Goal: Task Accomplishment & Management: Manage account settings

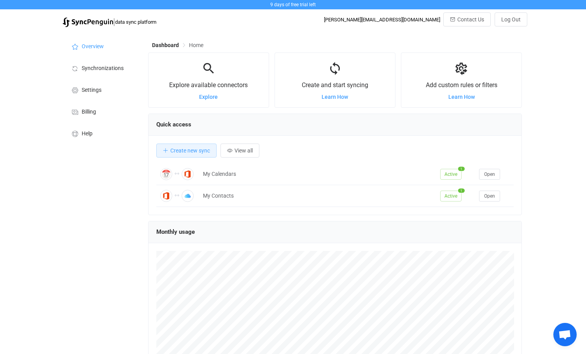
scroll to position [151, 374]
click at [94, 70] on span "Synchronizations" at bounding box center [103, 68] width 42 height 6
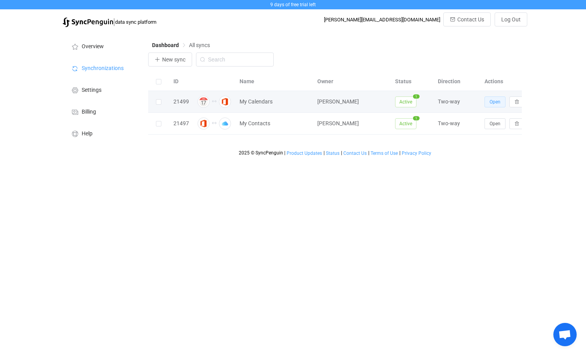
click at [495, 103] on span "Open" at bounding box center [495, 101] width 11 height 5
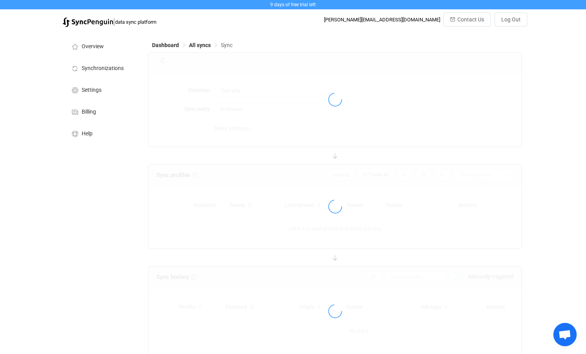
type input "10 minutes"
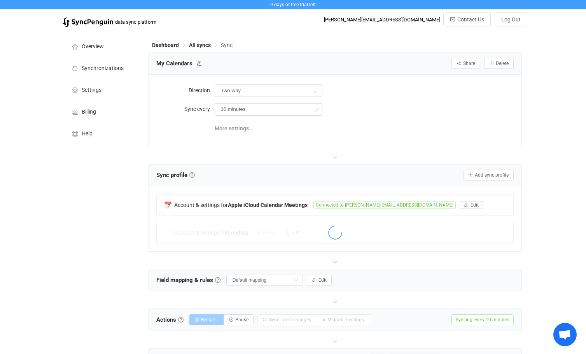
click at [319, 109] on icon at bounding box center [316, 110] width 10 height 16
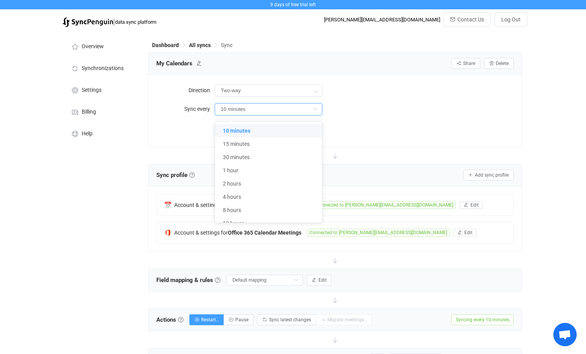
click at [165, 133] on div "More settings..." at bounding box center [335, 128] width 358 height 16
click at [244, 128] on span "More settings..." at bounding box center [234, 129] width 39 height 16
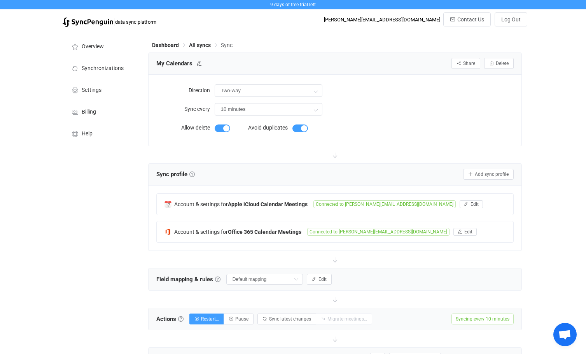
click at [175, 134] on label "Allow delete" at bounding box center [185, 128] width 58 height 16
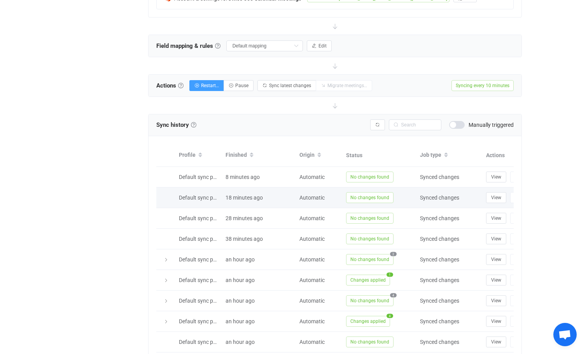
scroll to position [272, 0]
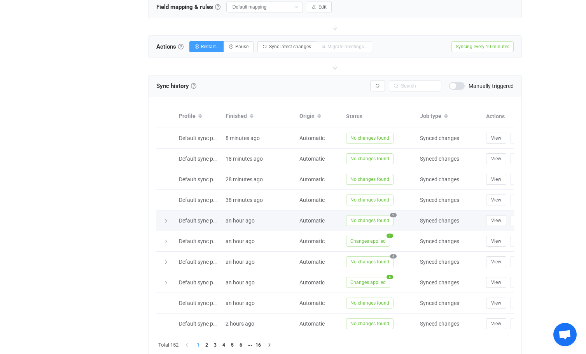
click at [391, 214] on span "2" at bounding box center [393, 215] width 7 height 4
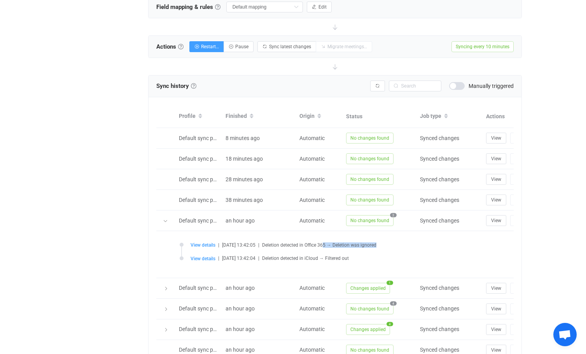
drag, startPoint x: 336, startPoint y: 246, endPoint x: 394, endPoint y: 242, distance: 58.1
click at [394, 242] on div "View details | [DATE] 13:42:05 | Deletion detected in Office 365 → Deletion was…" at bounding box center [370, 245] width 359 height 6
click at [406, 244] on div "View details | [DATE] 13:42:05 | Deletion detected in Office 365 → Deletion was…" at bounding box center [370, 245] width 359 height 6
drag, startPoint x: 360, startPoint y: 258, endPoint x: 328, endPoint y: 263, distance: 31.8
click at [328, 263] on li "View details | [DATE] 13:42:04 | Deletion detected in iCloud → Filtered out" at bounding box center [364, 263] width 369 height 14
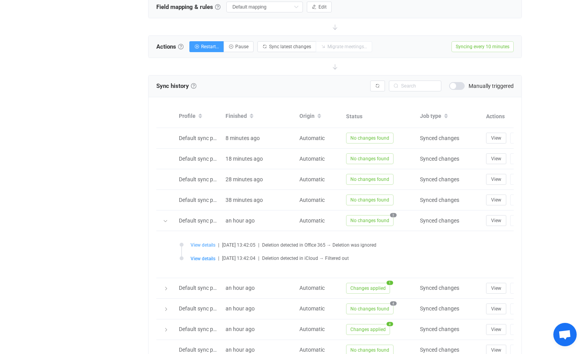
click at [210, 244] on span "View details" at bounding box center [203, 244] width 25 height 5
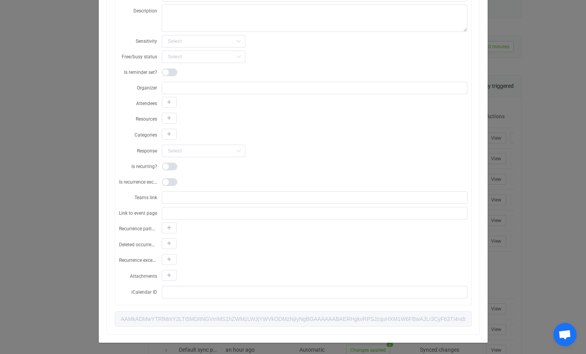
scroll to position [0, 0]
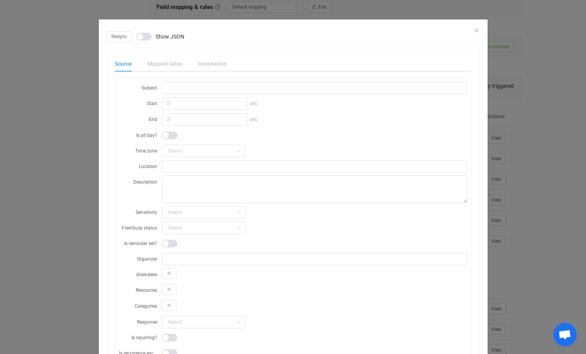
click at [158, 81] on div "Subject Start UTC End UTC Is all day? Time zone [GEOGRAPHIC_DATA]/[GEOGRAPHIC_D…" at bounding box center [293, 276] width 356 height 399
click at [172, 105] on input "dialog" at bounding box center [205, 103] width 86 height 12
click at [130, 108] on label "Start" at bounding box center [140, 103] width 43 height 13
click at [171, 64] on div "Mapped value" at bounding box center [165, 64] width 51 height 16
click at [194, 63] on div "Destination" at bounding box center [208, 64] width 37 height 16
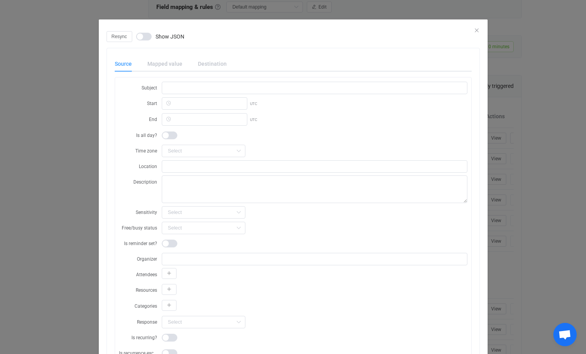
click at [207, 63] on div "Destination" at bounding box center [208, 64] width 37 height 16
click at [140, 37] on span "dialog" at bounding box center [144, 37] width 16 height 8
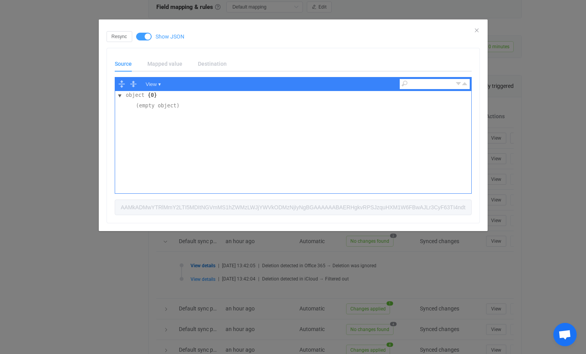
click at [146, 39] on span "dialog" at bounding box center [144, 37] width 16 height 8
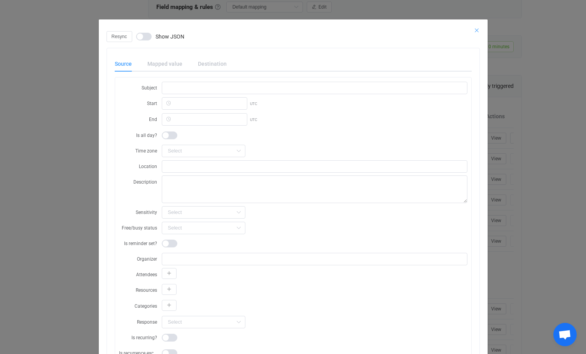
click at [474, 31] on icon "Close" at bounding box center [477, 30] width 6 height 6
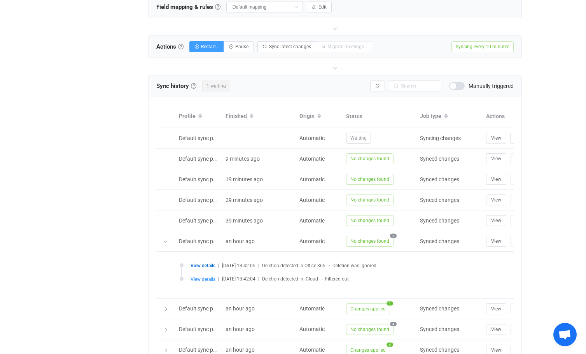
click at [207, 264] on span "View details" at bounding box center [203, 265] width 25 height 5
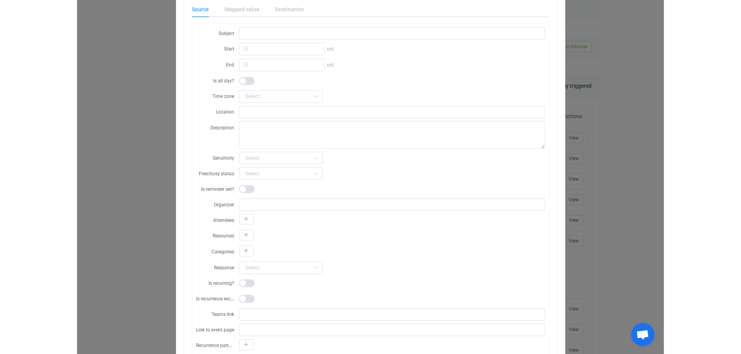
scroll to position [16, 0]
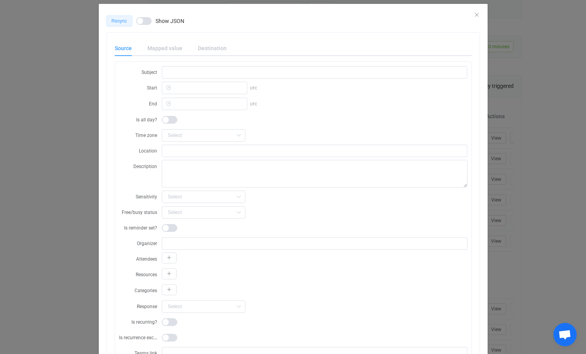
click at [117, 19] on span "Resync" at bounding box center [120, 20] width 16 height 5
click at [474, 14] on icon "Close" at bounding box center [477, 15] width 6 height 6
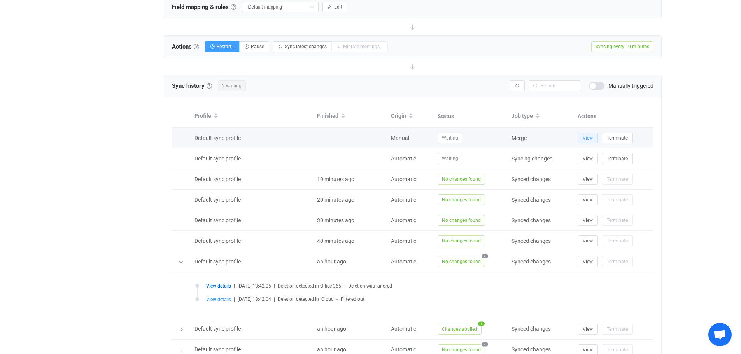
click at [586, 137] on span "View" at bounding box center [588, 137] width 10 height 5
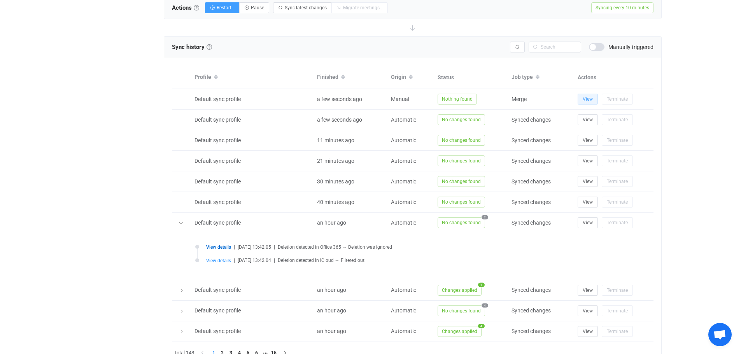
scroll to position [348, 0]
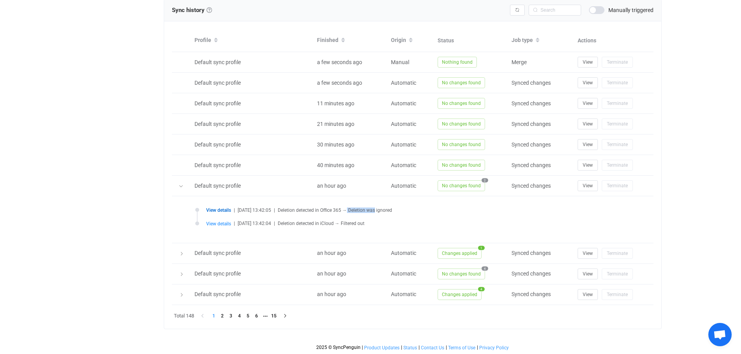
drag, startPoint x: 355, startPoint y: 212, endPoint x: 403, endPoint y: 207, distance: 47.7
click at [403, 207] on div "View details | [DATE] 13:42:05 | Deletion detected in Office 365 → Deletion was…" at bounding box center [412, 219] width 443 height 31
click at [428, 212] on div "View details | [DATE] 13:42:05 | Deletion detected in Office 365 → Deletion was…" at bounding box center [420, 210] width 428 height 6
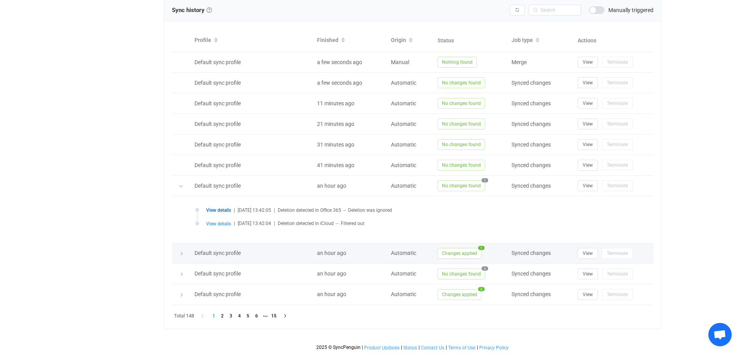
click at [479, 246] on span "1" at bounding box center [481, 248] width 7 height 4
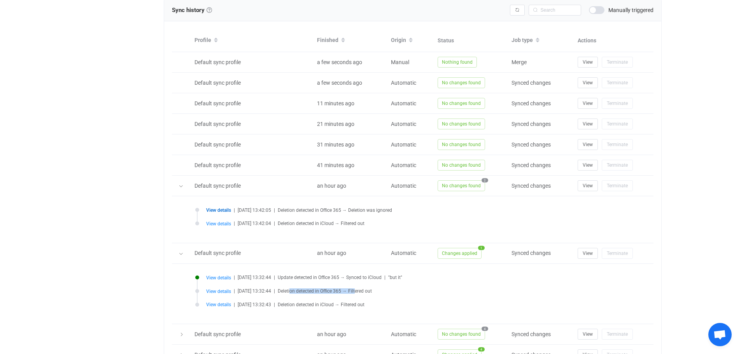
drag, startPoint x: 299, startPoint y: 292, endPoint x: 364, endPoint y: 294, distance: 65.8
click at [364, 294] on li "View details | [DATE] 13:32:44 | Deletion detected in Office 365 → Filtered out" at bounding box center [414, 296] width 439 height 14
click at [364, 303] on span "Deletion detected in iCloud → Filtered out" at bounding box center [321, 304] width 87 height 5
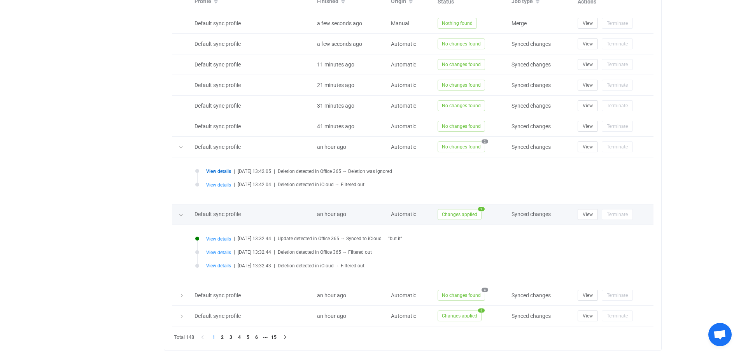
scroll to position [408, 0]
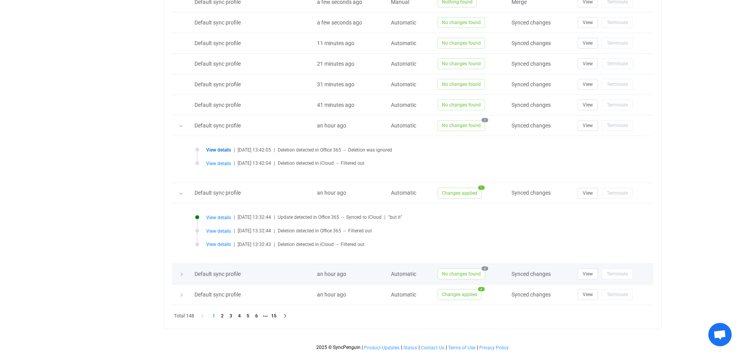
click at [184, 276] on icon at bounding box center [181, 274] width 5 height 5
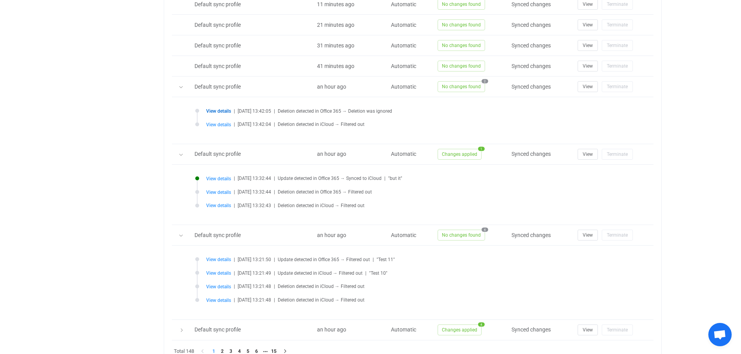
scroll to position [482, 0]
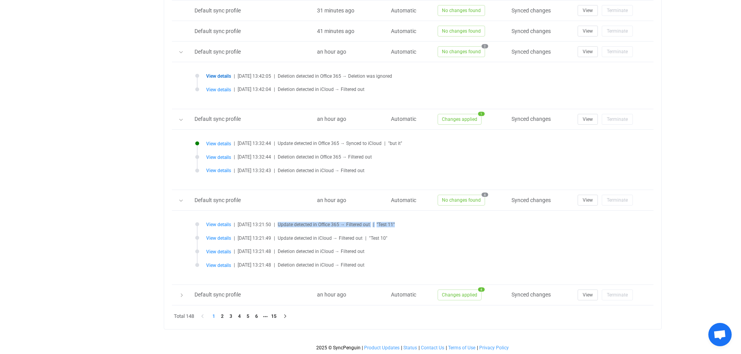
drag, startPoint x: 403, startPoint y: 223, endPoint x: 286, endPoint y: 229, distance: 116.8
click at [286, 229] on li "View details | [DATE] 13:21:50 | Update detected in Office 365 → Filtered out |…" at bounding box center [414, 229] width 439 height 14
click at [409, 230] on li "View details | [DATE] 13:21:50 | Update detected in Office 365 → Filtered out |…" at bounding box center [414, 229] width 439 height 14
click at [219, 222] on span "View details" at bounding box center [218, 224] width 25 height 5
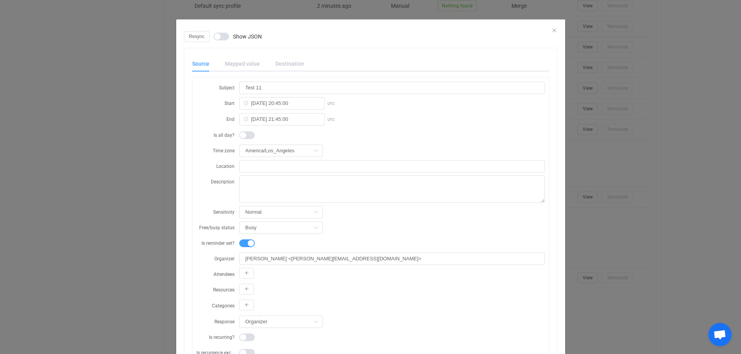
scroll to position [366, 0]
click at [233, 63] on div "Mapped value" at bounding box center [242, 64] width 51 height 16
click at [277, 63] on div "Destination" at bounding box center [286, 64] width 37 height 16
click at [226, 37] on div "Show JSON" at bounding box center [238, 37] width 48 height 8
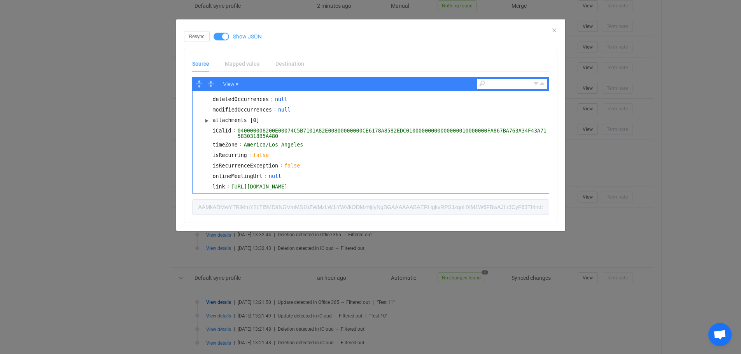
scroll to position [443, 0]
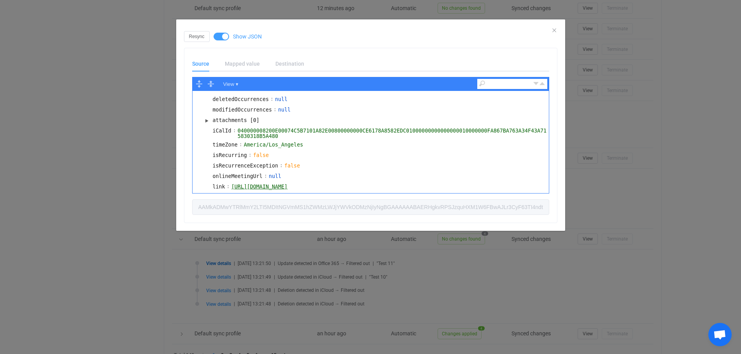
click at [222, 35] on span "dialog" at bounding box center [222, 37] width 16 height 8
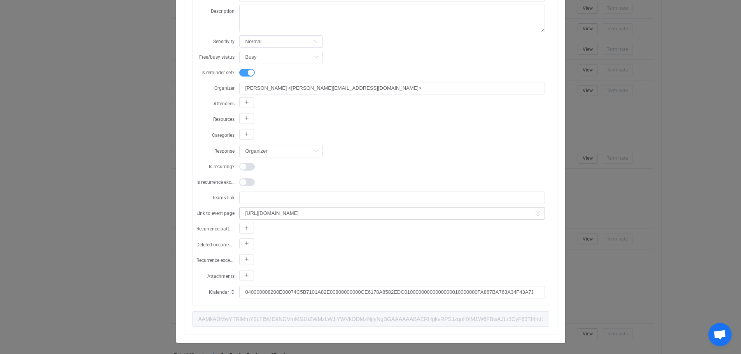
scroll to position [0, 0]
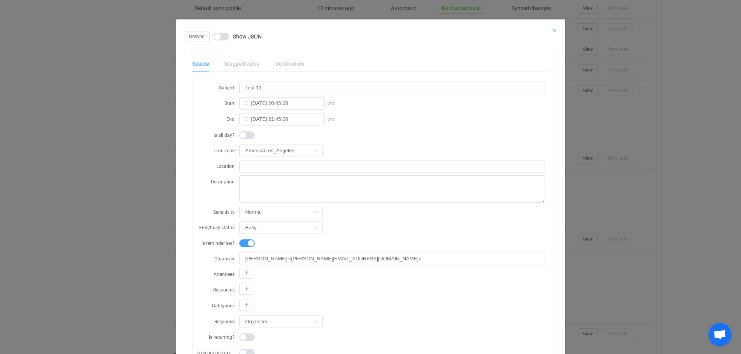
click at [553, 28] on icon "Close" at bounding box center [554, 30] width 6 height 6
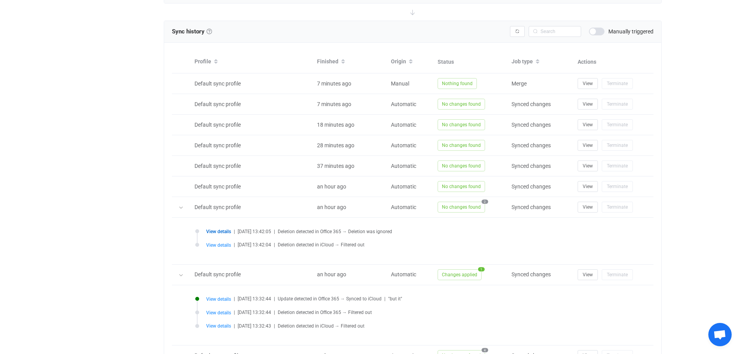
scroll to position [288, 0]
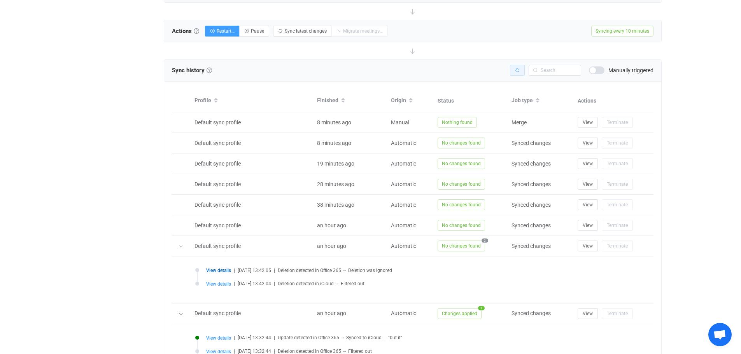
click at [520, 69] on button "button" at bounding box center [517, 70] width 15 height 11
click at [515, 75] on button "button" at bounding box center [517, 70] width 15 height 11
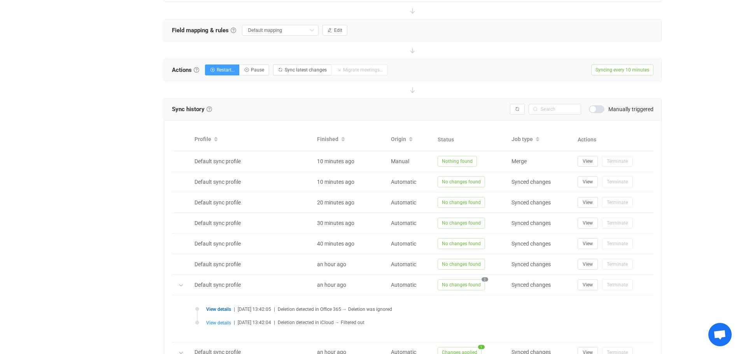
click at [586, 335] on span "Open chat" at bounding box center [719, 335] width 13 height 11
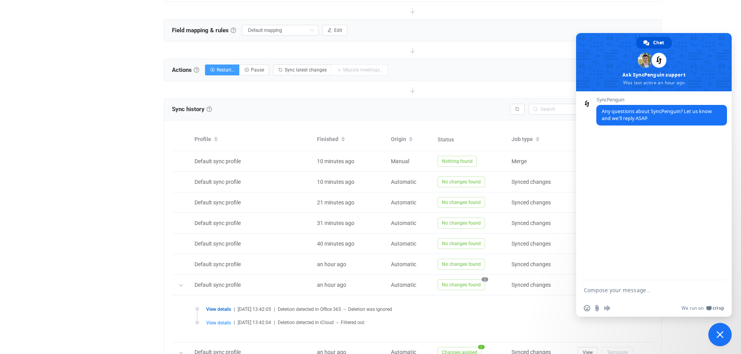
click at [586, 284] on form at bounding box center [645, 290] width 123 height 21
click at [586, 291] on textarea "Compose your message..." at bounding box center [645, 290] width 123 height 7
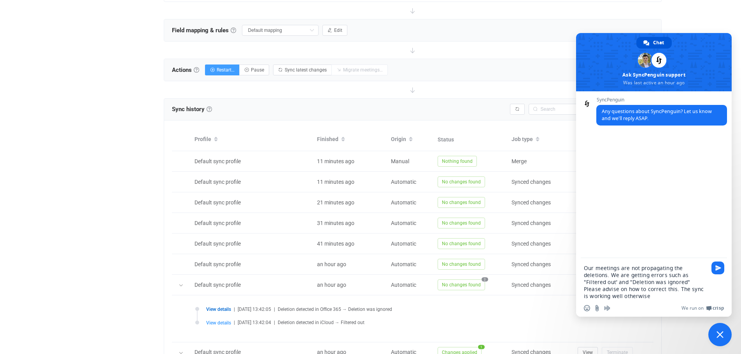
type textarea "Our meetings are not propagating the deletions. We are getting errors such as "…"
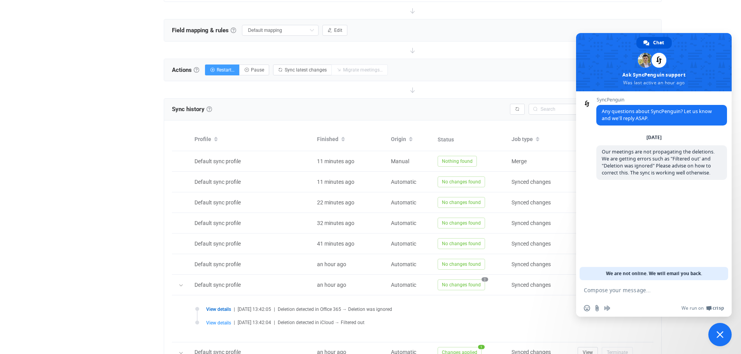
click at [550, 78] on div "Actions Actions To start syncing, click the Start syncing button. You'll be pro…" at bounding box center [412, 70] width 497 height 22
click at [586, 334] on span "Close chat" at bounding box center [719, 334] width 23 height 23
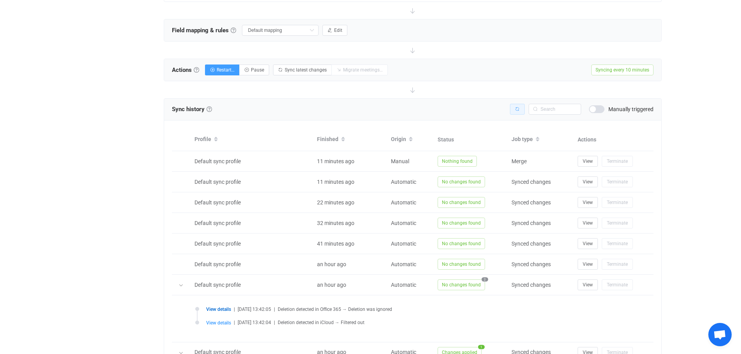
click at [520, 110] on button "button" at bounding box center [517, 109] width 15 height 11
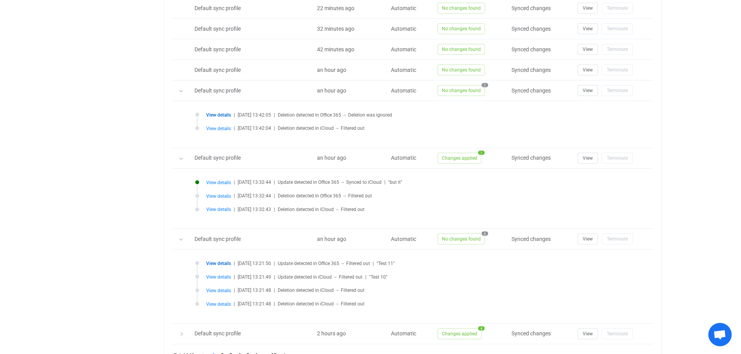
scroll to position [482, 0]
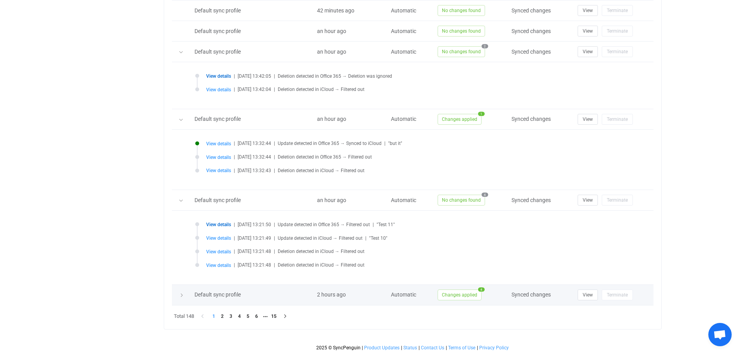
click at [177, 293] on div at bounding box center [181, 295] width 11 height 8
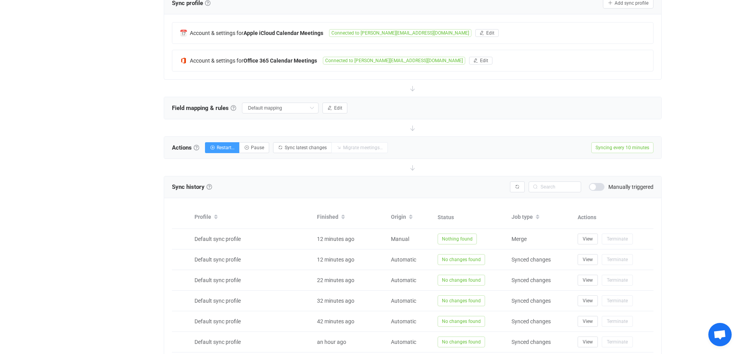
scroll to position [132, 0]
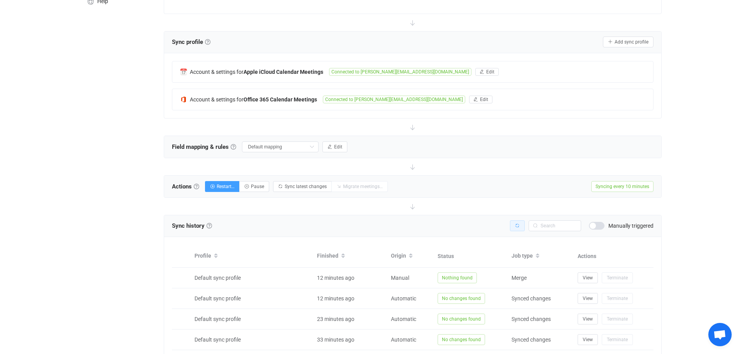
click at [518, 226] on icon "button" at bounding box center [517, 226] width 5 height 5
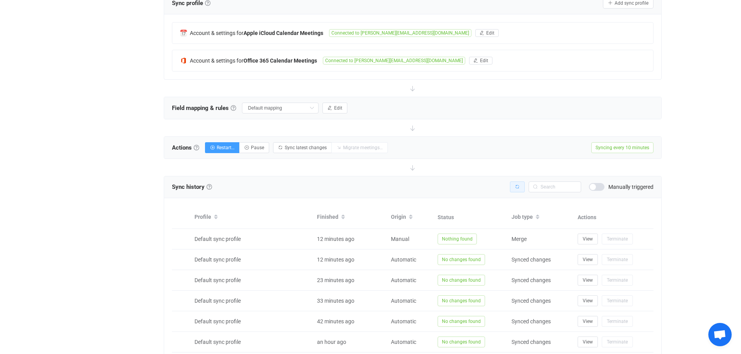
scroll to position [210, 0]
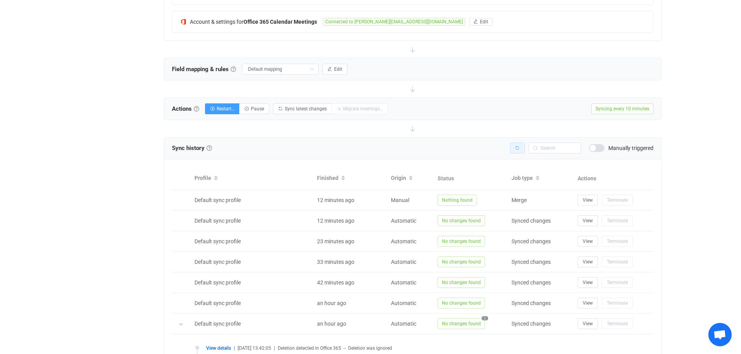
click at [516, 144] on button "button" at bounding box center [517, 148] width 15 height 11
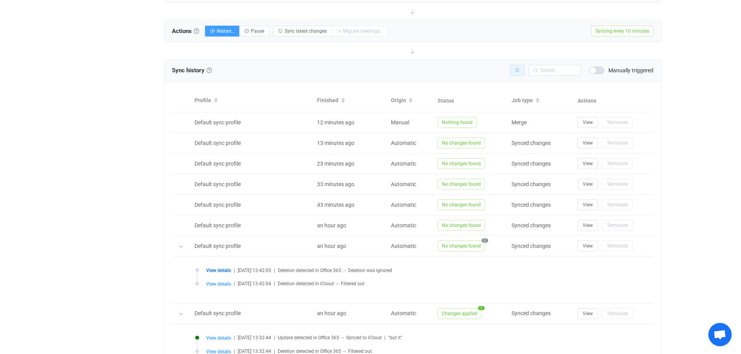
scroll to position [249, 0]
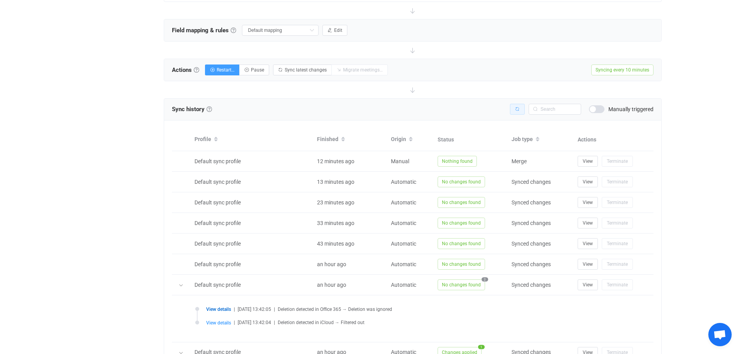
click at [516, 107] on icon "button" at bounding box center [517, 109] width 5 height 5
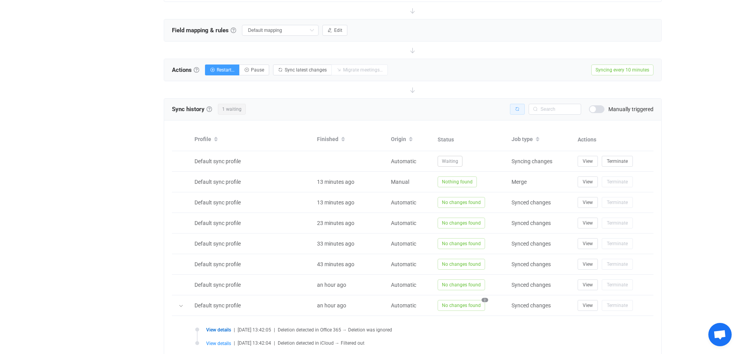
click at [518, 105] on button "button" at bounding box center [517, 109] width 15 height 11
click at [334, 27] on button "Edit" at bounding box center [334, 30] width 25 height 11
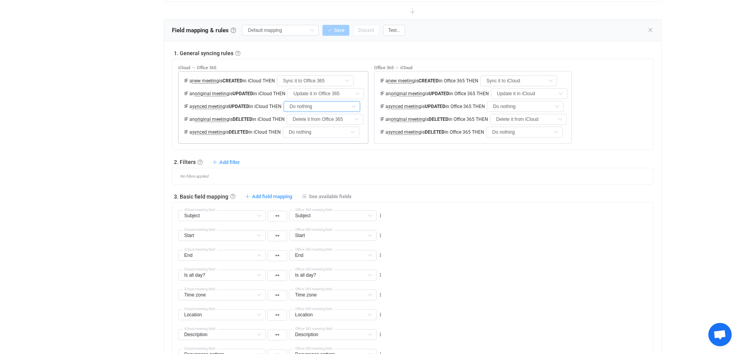
click at [296, 107] on input "Do nothing" at bounding box center [322, 106] width 77 height 11
click at [318, 143] on li "Update it in Office 365" at bounding box center [328, 138] width 80 height 13
type input "Update it in Office 365"
click at [301, 133] on input "Do nothing" at bounding box center [321, 132] width 77 height 11
click at [308, 161] on span "Delete it from Office 365" at bounding box center [323, 164] width 58 height 6
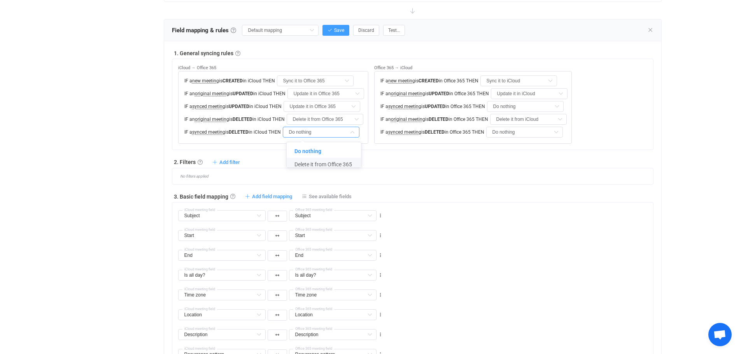
type input "Delete it from Office 365"
click at [499, 105] on input "Do nothing" at bounding box center [525, 106] width 77 height 11
click at [516, 140] on span "Update it in iCloud" at bounding box center [524, 139] width 44 height 6
type input "Update it in iCloud"
click at [509, 133] on input "Do nothing" at bounding box center [524, 132] width 77 height 11
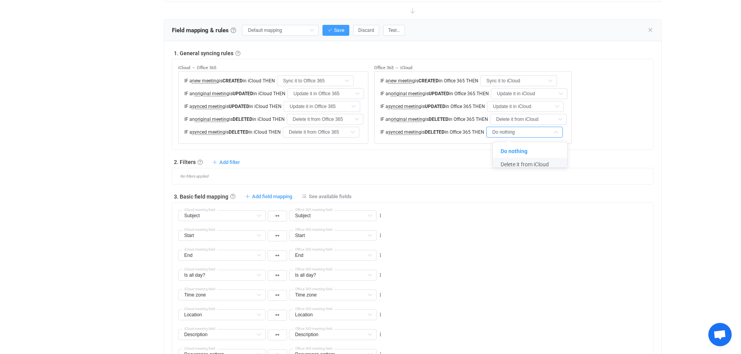
click at [528, 169] on li "Delete it from iCloud" at bounding box center [533, 164] width 80 height 13
type input "Delete it from iCloud"
click at [539, 151] on div "1. General syncing rules General syncing rules Control how SyncPengin reacts to…" at bounding box center [412, 245] width 481 height 392
click at [336, 29] on span "Save" at bounding box center [339, 30] width 10 height 5
type input "My custom field mapping"
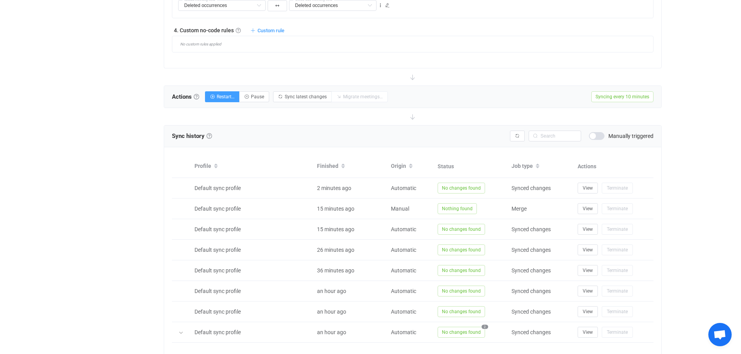
scroll to position [599, 0]
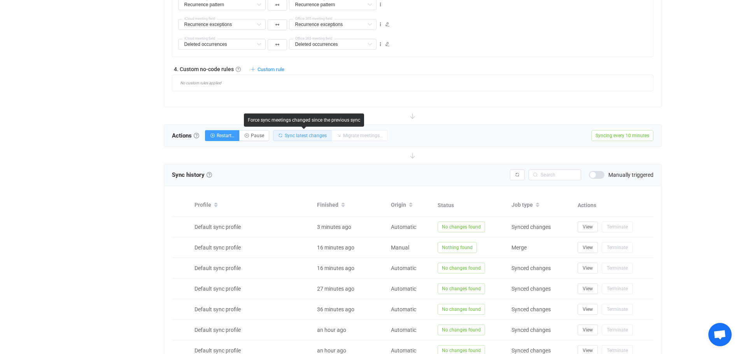
click at [321, 136] on span "Sync latest changes" at bounding box center [306, 135] width 42 height 5
click at [292, 133] on button "Sync latest changes" at bounding box center [302, 135] width 59 height 11
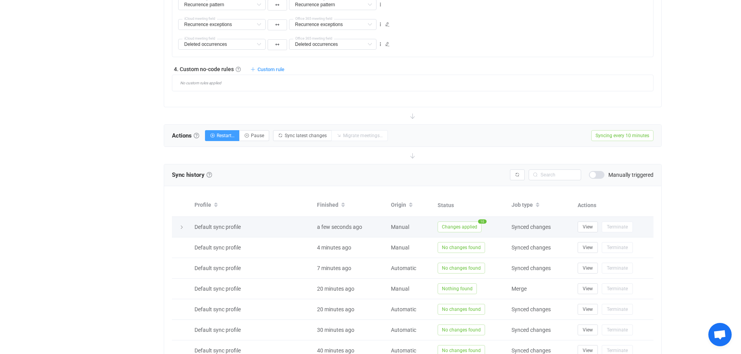
click at [179, 229] on div at bounding box center [181, 227] width 11 height 8
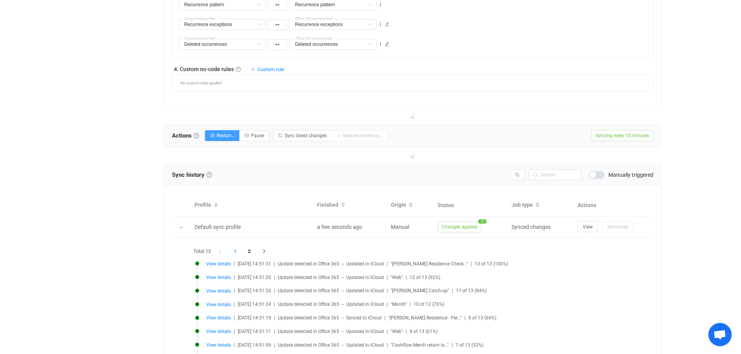
scroll to position [638, 0]
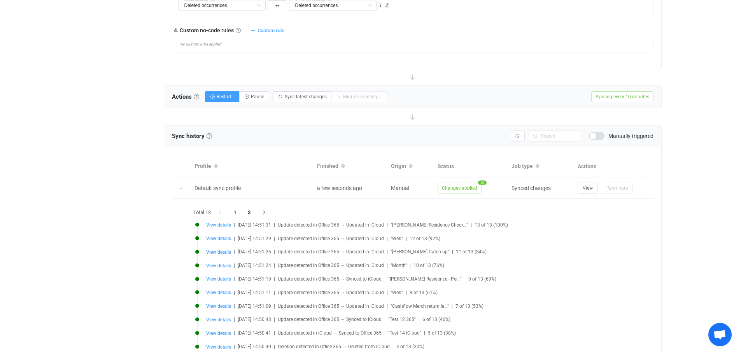
click at [313, 228] on span "Update detected in Office 365 → Updated in iCloud" at bounding box center [331, 224] width 106 height 5
click at [308, 238] on span "Update detected in Office 365 → Updated in iCloud" at bounding box center [331, 238] width 106 height 5
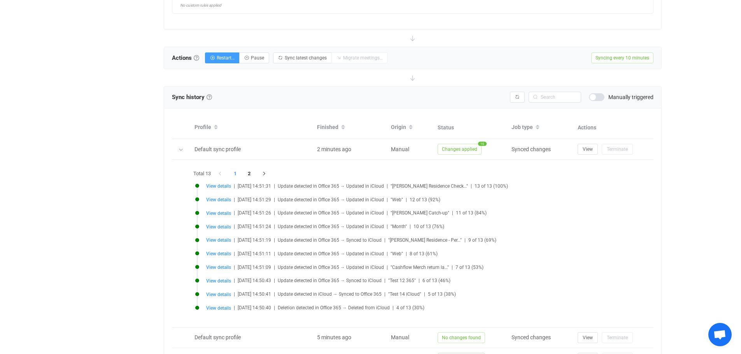
scroll to position [716, 0]
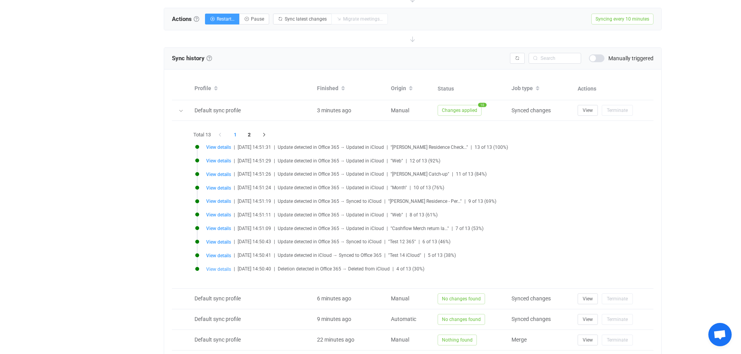
click at [221, 270] on span "View details" at bounding box center [218, 269] width 25 height 5
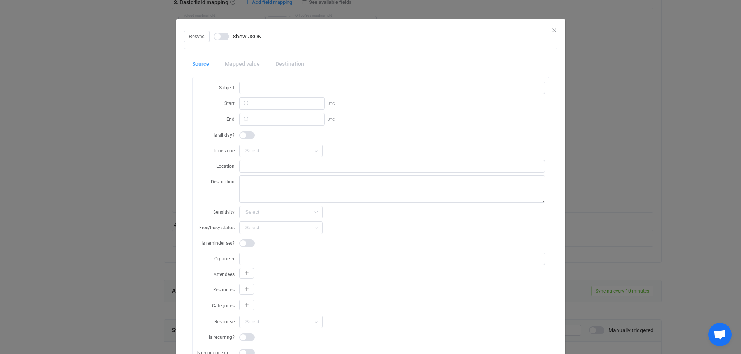
scroll to position [404, 0]
click at [551, 29] on icon "Close" at bounding box center [554, 30] width 6 height 6
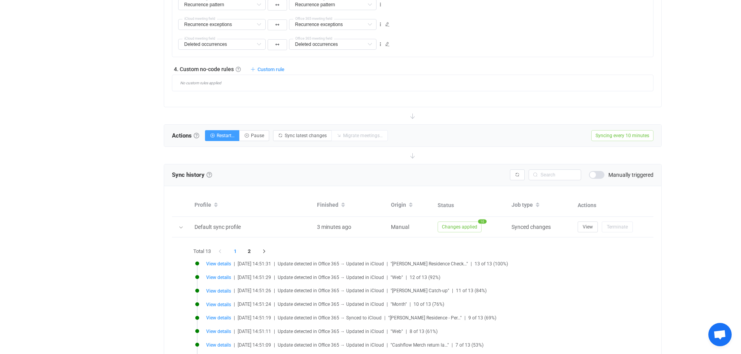
scroll to position [677, 0]
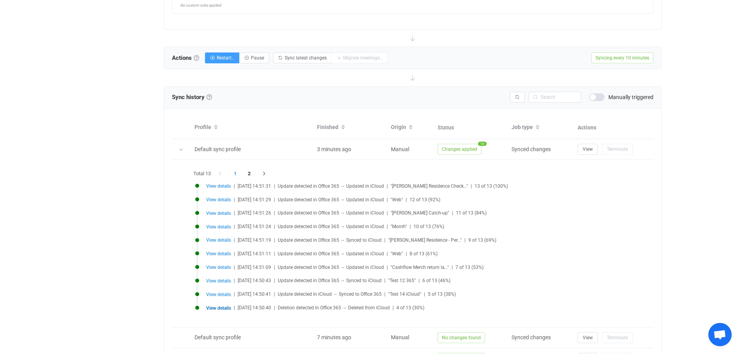
click at [235, 176] on li "1" at bounding box center [235, 173] width 14 height 11
click at [249, 174] on li "2" at bounding box center [249, 173] width 14 height 11
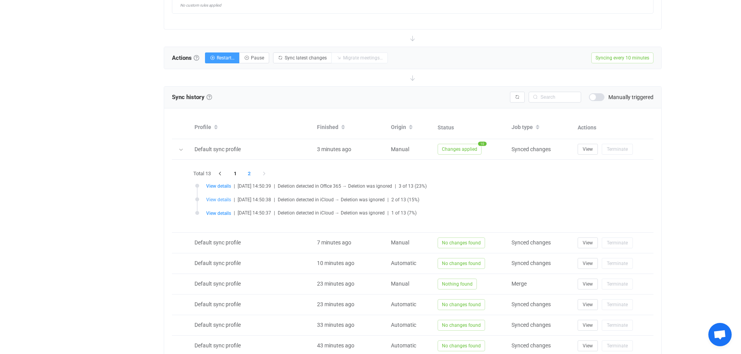
click at [226, 201] on span "View details" at bounding box center [218, 199] width 25 height 5
type input "55FF2AB9-681B-470A-B2C1-6B9744F1D7F0.ics"
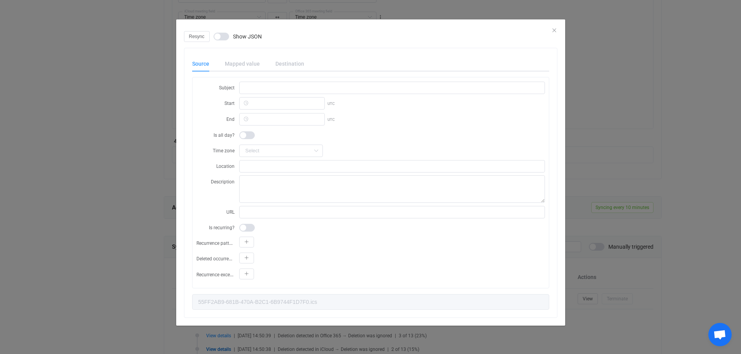
scroll to position [488, 0]
click at [556, 30] on icon "Close" at bounding box center [554, 30] width 6 height 6
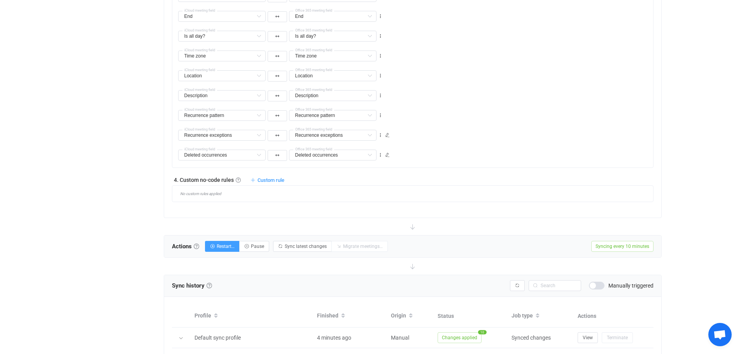
scroll to position [566, 0]
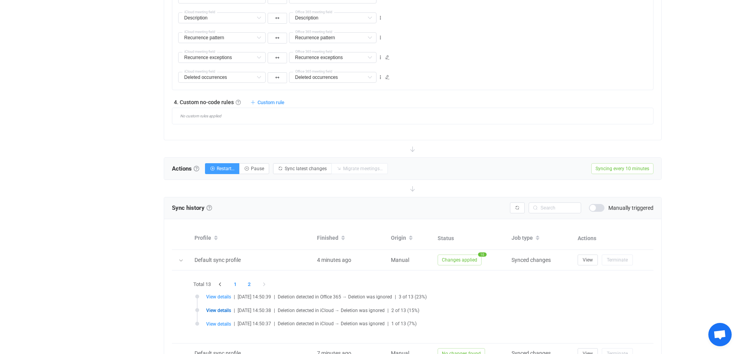
click at [235, 284] on li "1" at bounding box center [235, 284] width 14 height 11
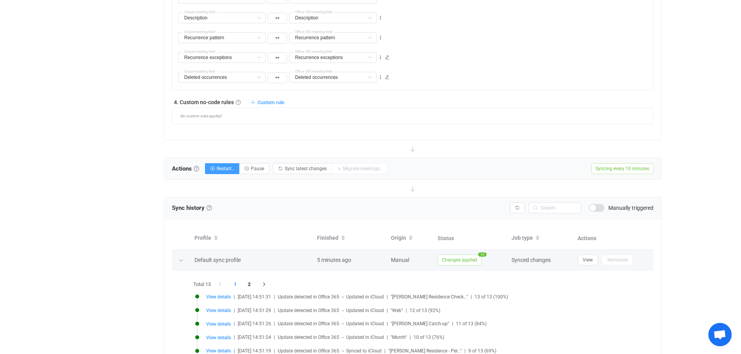
click at [184, 261] on div at bounding box center [181, 260] width 8 height 11
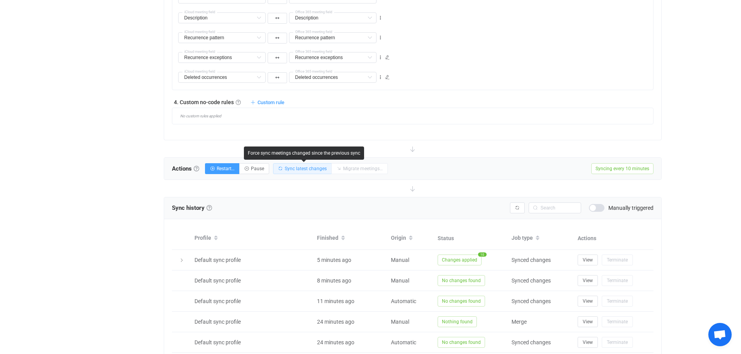
click at [315, 167] on span "Sync latest changes" at bounding box center [306, 168] width 42 height 5
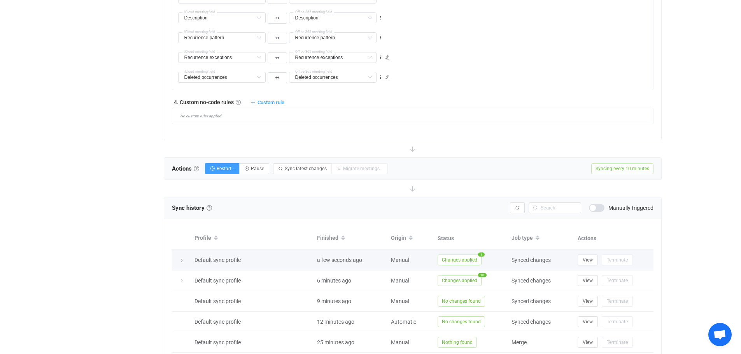
click at [181, 262] on icon at bounding box center [181, 260] width 5 height 5
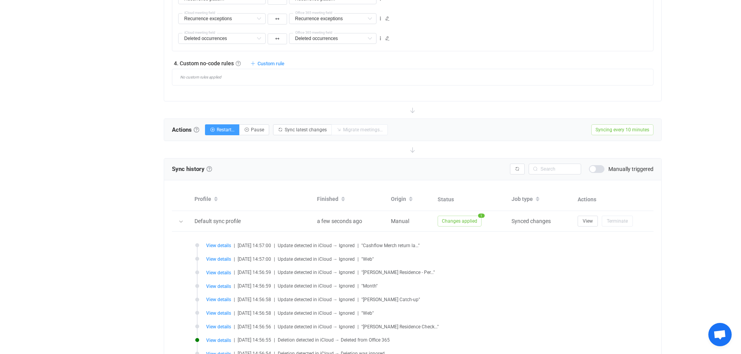
scroll to position [644, 0]
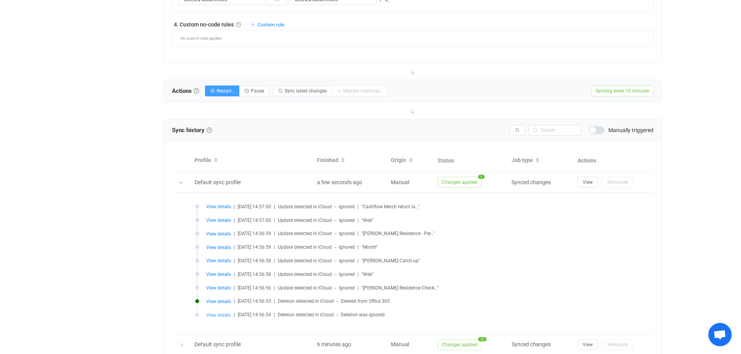
click at [217, 316] on span "View details" at bounding box center [218, 315] width 25 height 5
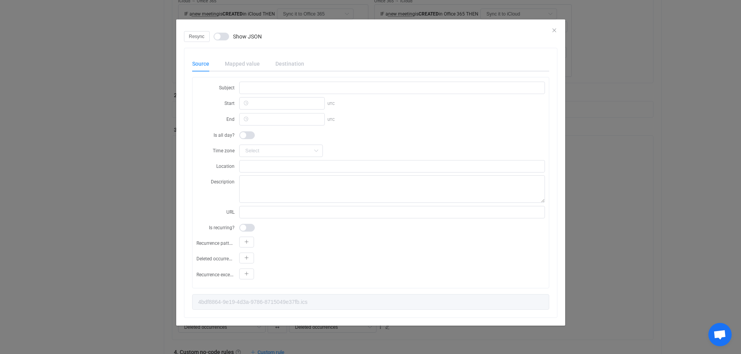
scroll to position [277, 0]
click at [555, 30] on icon "Close" at bounding box center [554, 30] width 6 height 6
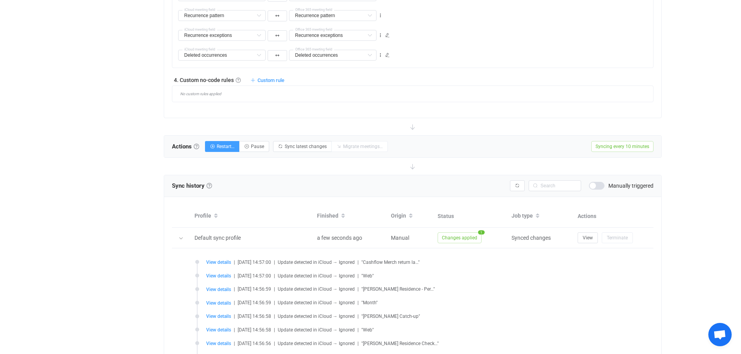
scroll to position [627, 0]
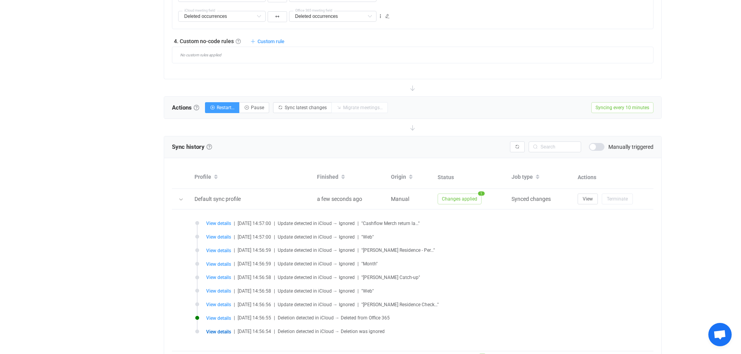
click at [215, 316] on li "View details | [DATE] 14:56:56 | Update detected in iCloud → Ignored | "[PERSON…" at bounding box center [414, 310] width 439 height 14
click at [214, 319] on span "View details" at bounding box center [218, 318] width 25 height 5
type input "BE1AA730-9A59-11F0-A009-19F0201B55E0.ics"
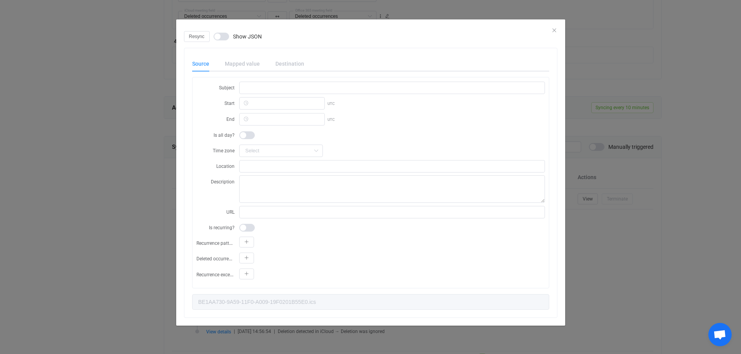
click at [219, 39] on span "dialog" at bounding box center [222, 37] width 16 height 8
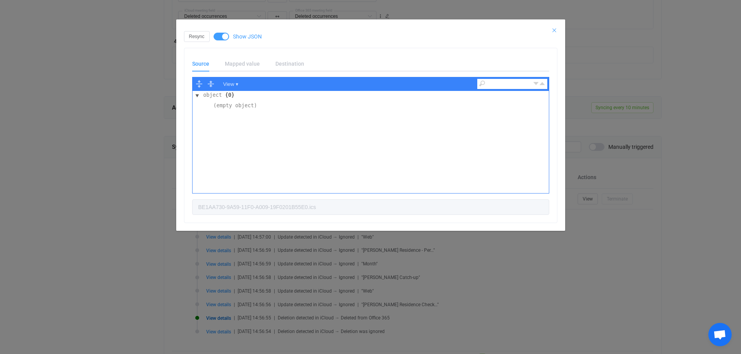
click at [555, 28] on icon "Close" at bounding box center [554, 30] width 6 height 6
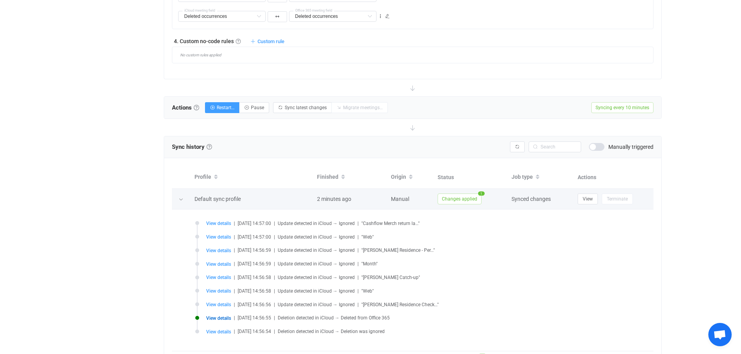
click at [179, 203] on div at bounding box center [181, 199] width 8 height 11
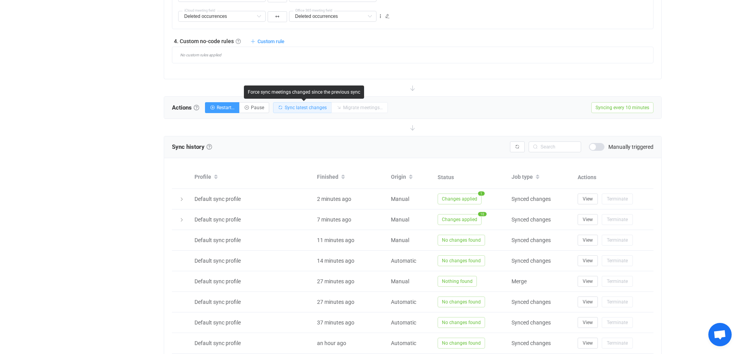
click at [293, 110] on span "Sync latest changes" at bounding box center [306, 107] width 42 height 5
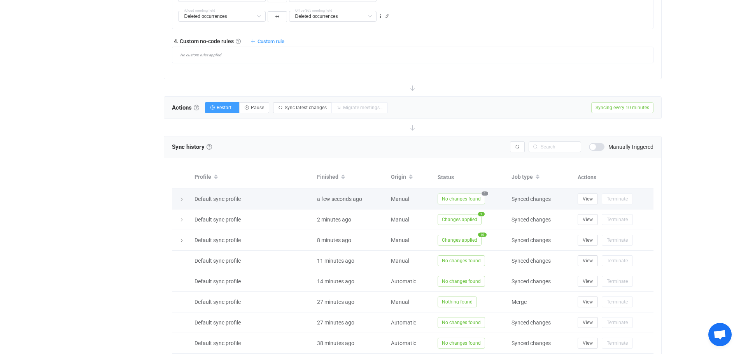
click at [483, 195] on span "1" at bounding box center [484, 194] width 7 height 4
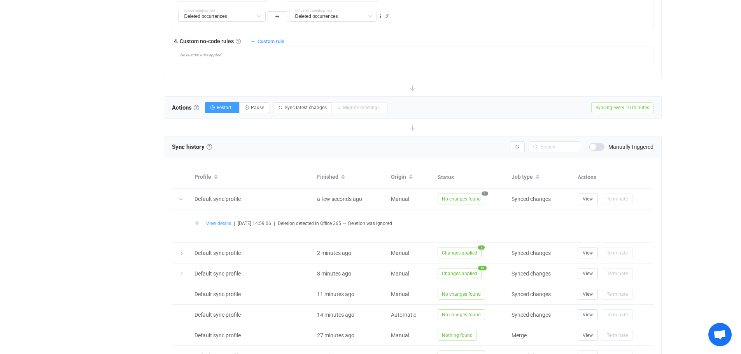
click at [218, 225] on span "View details" at bounding box center [218, 223] width 25 height 5
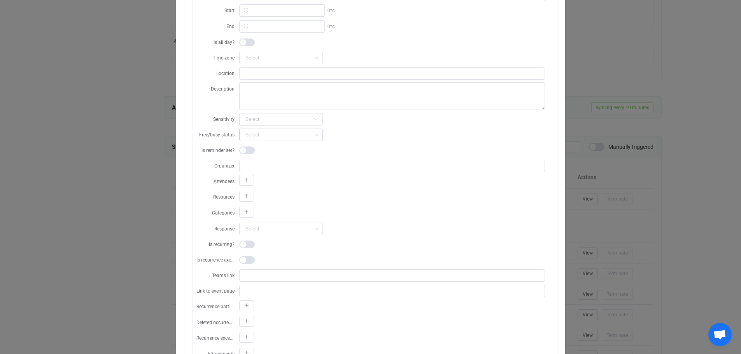
scroll to position [0, 0]
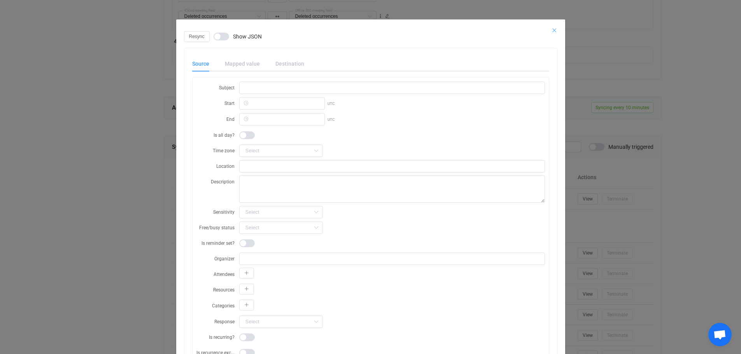
click at [551, 29] on icon "Close" at bounding box center [554, 30] width 6 height 6
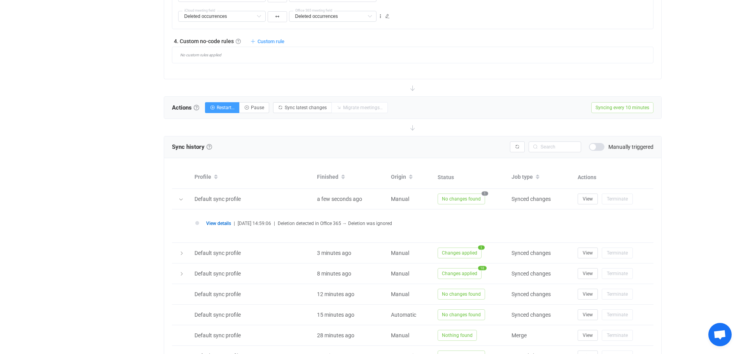
scroll to position [666, 0]
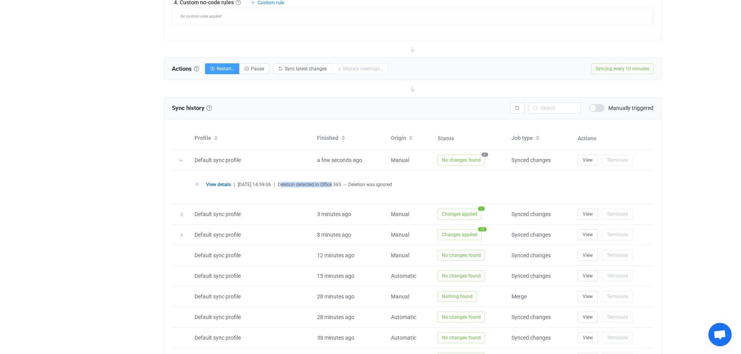
drag, startPoint x: 291, startPoint y: 184, endPoint x: 343, endPoint y: 184, distance: 52.5
click at [343, 184] on span "Deletion detected in Office 365 → Deletion was ignored" at bounding box center [335, 184] width 114 height 5
click at [362, 189] on li "View details | [DATE] 14:59:06 | Deletion detected in Office 365 → Deletion was…" at bounding box center [414, 189] width 439 height 14
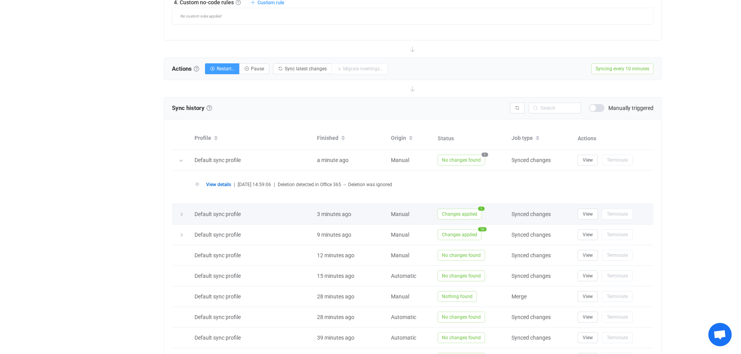
click at [183, 214] on icon at bounding box center [181, 214] width 5 height 5
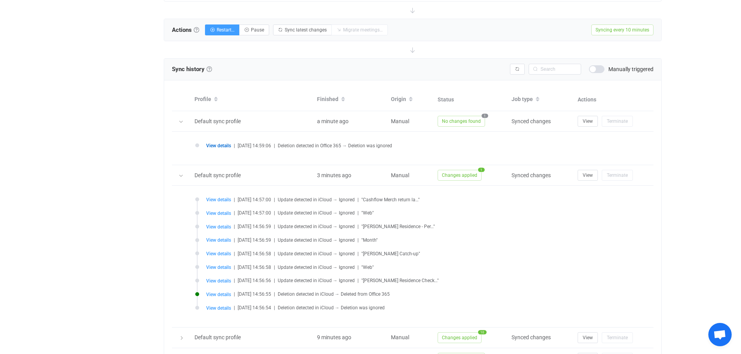
scroll to position [744, 0]
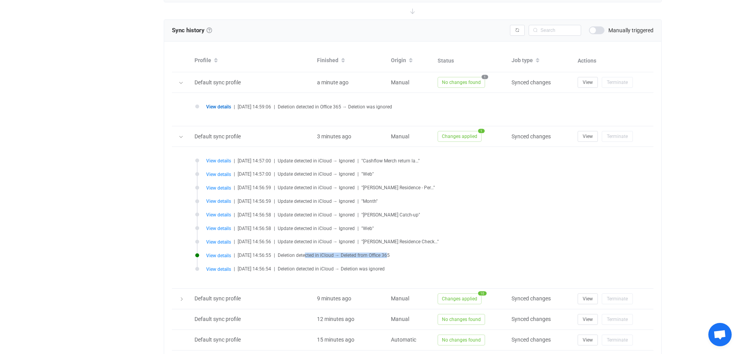
drag, startPoint x: 397, startPoint y: 257, endPoint x: 310, endPoint y: 265, distance: 87.9
click at [312, 260] on li "View details | [DATE] 14:56:55 | Deletion detected in iCloud → Deleted from Off…" at bounding box center [414, 261] width 439 height 14
click at [358, 271] on span "Deletion detected in iCloud → Deletion was ignored" at bounding box center [331, 268] width 107 height 5
drag, startPoint x: 396, startPoint y: 271, endPoint x: 294, endPoint y: 270, distance: 101.5
click at [294, 270] on div "View details | [DATE] 14:56:54 | Deletion detected in iCloud → Deletion was ign…" at bounding box center [420, 269] width 428 height 6
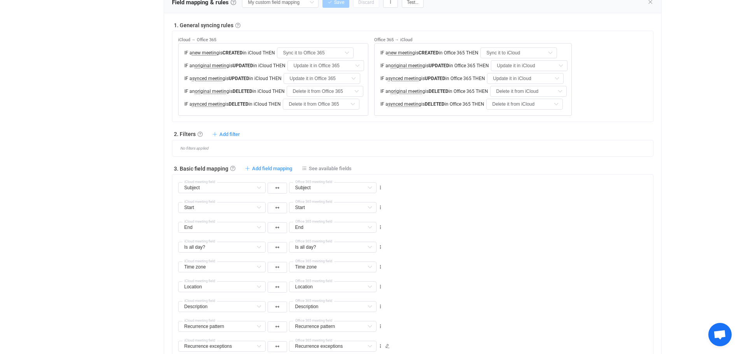
scroll to position [238, 0]
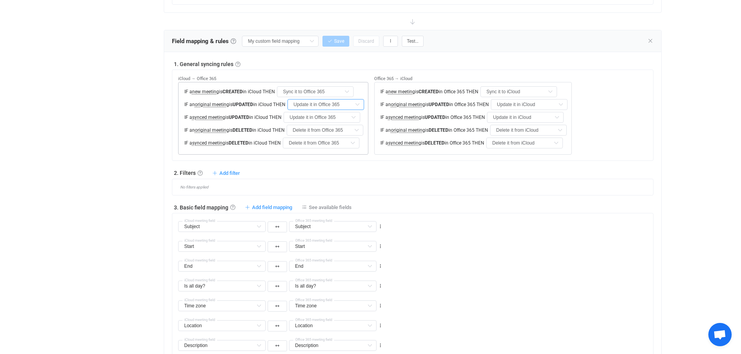
click at [298, 104] on input "Update it in Office 365" at bounding box center [325, 104] width 77 height 11
click at [338, 67] on div "1. General syncing rules General syncing rules Control how SyncPengin reacts to…" at bounding box center [412, 64] width 481 height 8
click at [325, 117] on input "Update it in Office 365" at bounding box center [322, 117] width 77 height 11
click at [307, 129] on input "Delete it from Office 365" at bounding box center [325, 130] width 77 height 11
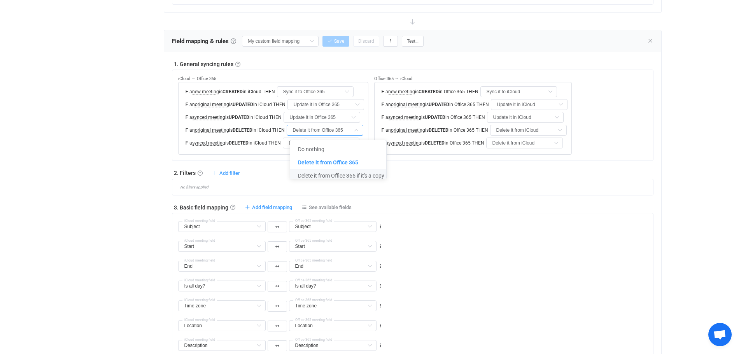
click at [310, 139] on input "Delete it from Office 365" at bounding box center [321, 143] width 77 height 11
click at [305, 142] on input "Delete it from Office 365" at bounding box center [321, 143] width 77 height 11
click at [307, 128] on input "Delete it from Office 365" at bounding box center [325, 130] width 77 height 11
click at [276, 159] on div "iCloud → Office 365 IF a new meeting is CREATED in iCloud THEN Sync it to Offic…" at bounding box center [412, 115] width 481 height 91
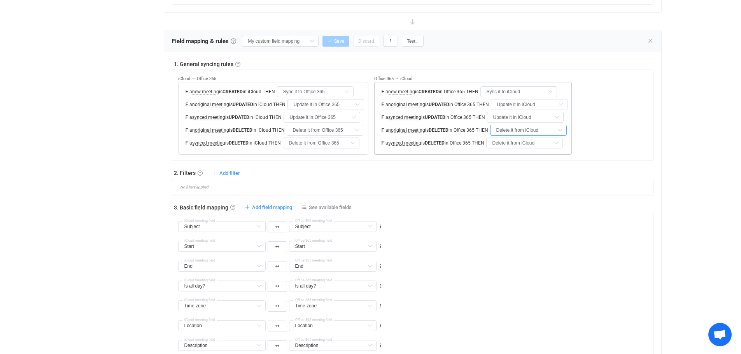
click at [549, 131] on input "Delete it from iCloud" at bounding box center [528, 130] width 77 height 11
click at [411, 163] on div "1. General syncing rules General syncing rules Control how SyncPengin reacts to…" at bounding box center [412, 256] width 481 height 392
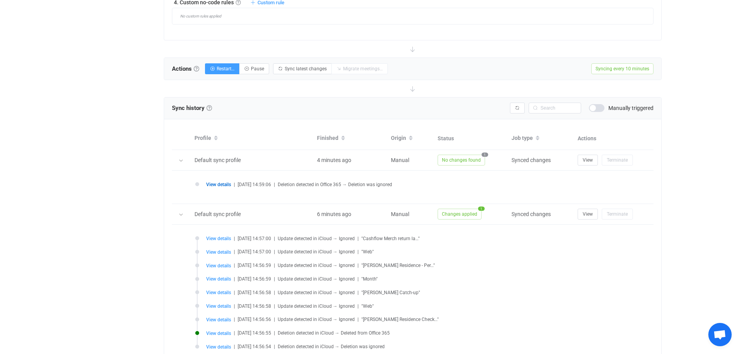
scroll to position [705, 0]
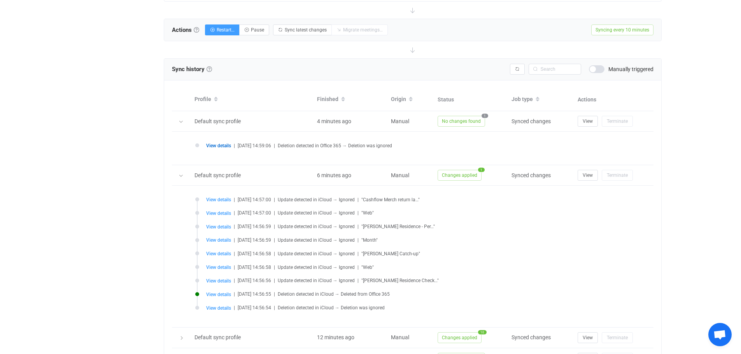
click at [217, 146] on span "View details" at bounding box center [218, 145] width 25 height 5
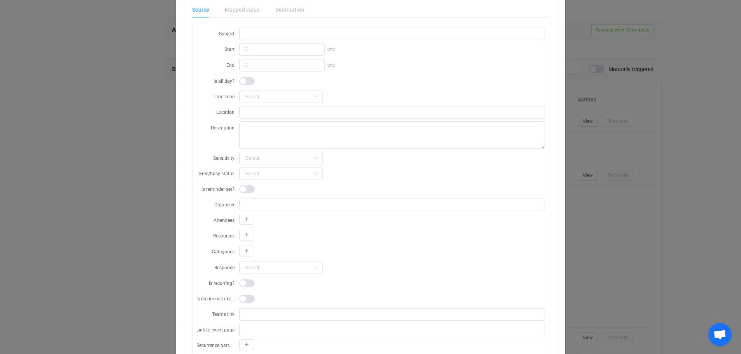
scroll to position [0, 0]
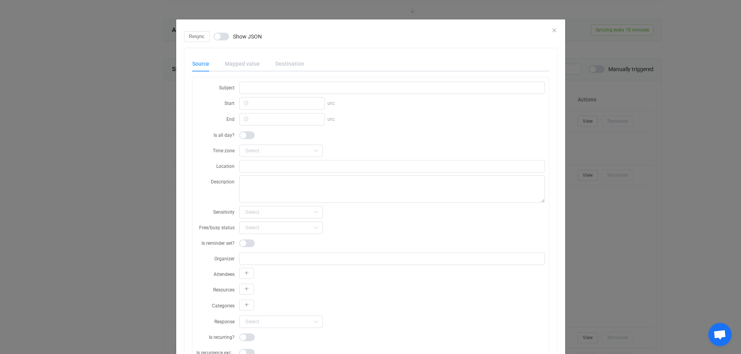
click at [237, 63] on div "Mapped value" at bounding box center [242, 64] width 51 height 16
click at [217, 30] on div "dialog" at bounding box center [370, 25] width 389 height 12
click at [217, 35] on span "dialog" at bounding box center [222, 37] width 16 height 8
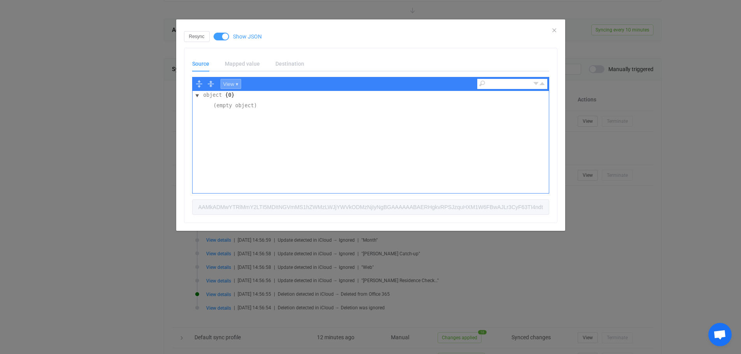
click at [228, 79] on button "View ▾" at bounding box center [231, 84] width 21 height 10
click at [240, 95] on div "Code" at bounding box center [245, 94] width 48 height 9
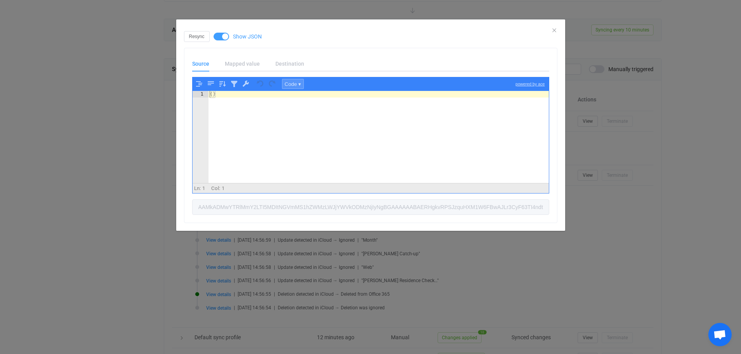
click at [287, 85] on button "Code ▾" at bounding box center [293, 84] width 22 height 10
click at [296, 105] on div "View" at bounding box center [306, 103] width 48 height 9
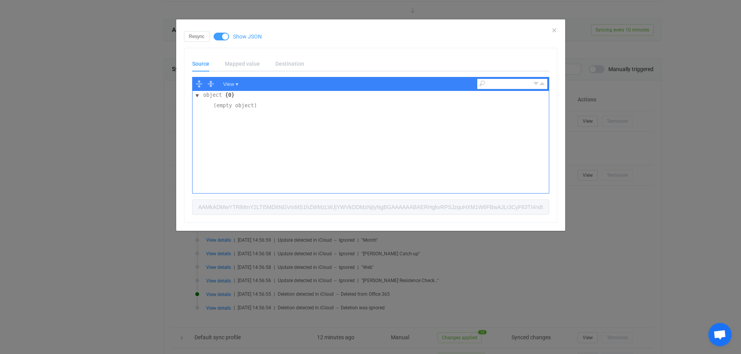
click at [298, 104] on td "(empty object)" at bounding box center [371, 106] width 356 height 9
drag, startPoint x: 263, startPoint y: 110, endPoint x: 190, endPoint y: 93, distance: 75.4
click at [190, 93] on div "Source Mapped value Destination View ▾ object {0} (empty object) AAMkADMwYTRlMm…" at bounding box center [370, 135] width 373 height 175
click at [241, 125] on div "object {0} (empty object)" at bounding box center [371, 142] width 356 height 102
click at [553, 33] on div "Resync Show JSON" at bounding box center [370, 36] width 373 height 11
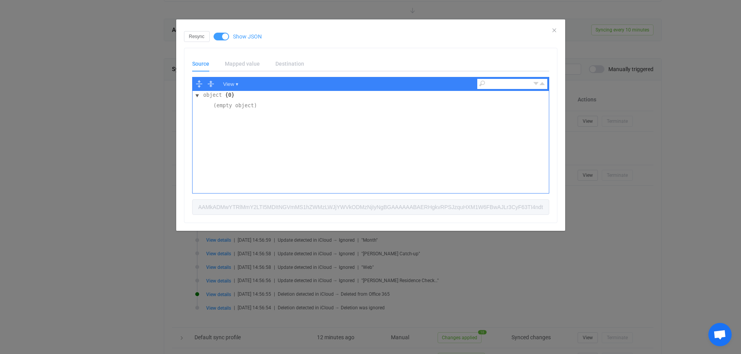
click at [553, 31] on div "Resync Show JSON" at bounding box center [370, 36] width 373 height 11
click at [554, 28] on icon "Close" at bounding box center [554, 30] width 6 height 6
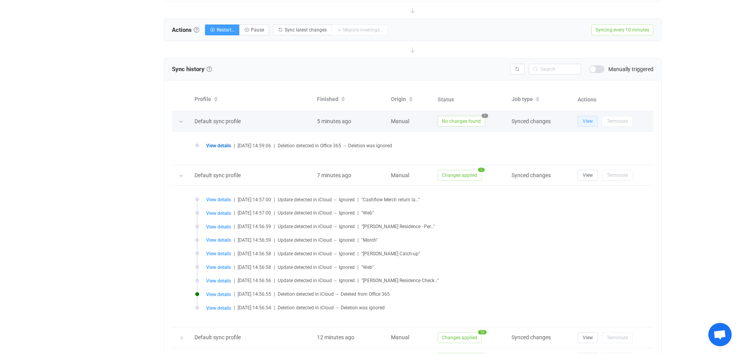
click at [581, 127] on button "View" at bounding box center [588, 121] width 20 height 11
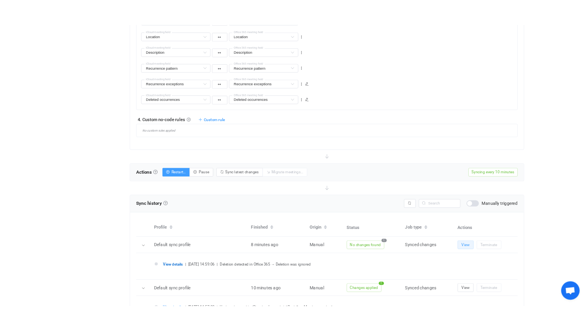
scroll to position [627, 0]
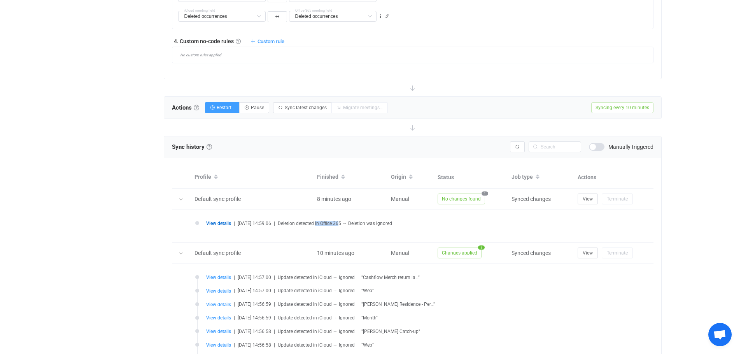
drag, startPoint x: 349, startPoint y: 224, endPoint x: 324, endPoint y: 222, distance: 25.0
click at [324, 222] on span "Deletion detected in Office 365 → Deletion was ignored" at bounding box center [335, 223] width 114 height 5
drag, startPoint x: 402, startPoint y: 225, endPoint x: 361, endPoint y: 229, distance: 41.4
click at [361, 229] on li "View details | [DATE] 14:59:06 | Deletion detected in Office 365 → Deletion was…" at bounding box center [414, 228] width 439 height 14
click at [219, 225] on span "View details" at bounding box center [218, 223] width 25 height 5
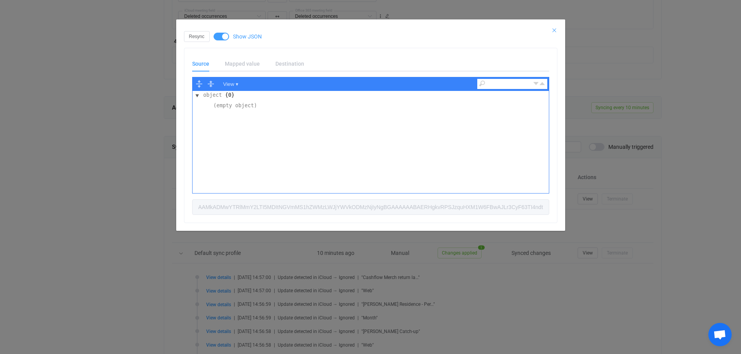
click at [554, 28] on icon "Close" at bounding box center [554, 30] width 6 height 6
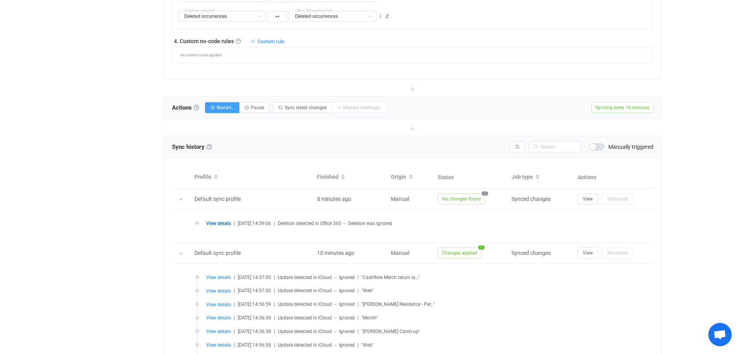
click at [121, 158] on div "Overview Synchronizations Settings Billing Help" at bounding box center [117, 11] width 86 height 1215
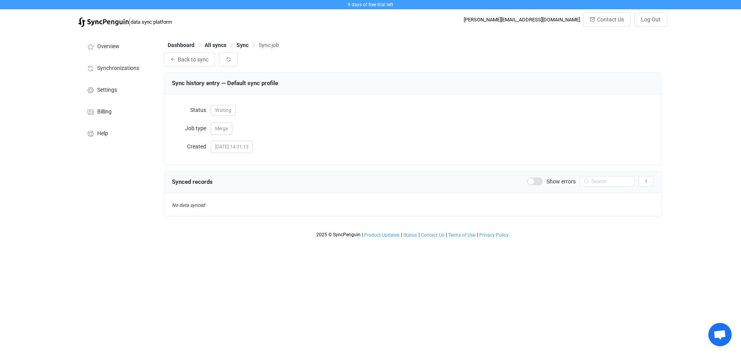
click at [539, 182] on span at bounding box center [535, 182] width 16 height 8
click at [242, 44] on span "Sync" at bounding box center [242, 45] width 12 height 6
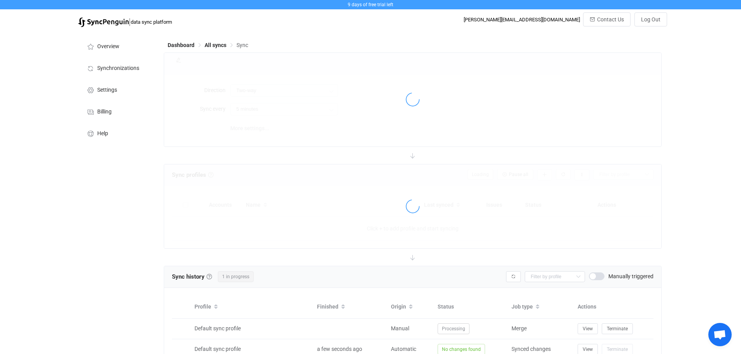
type input "10 minutes"
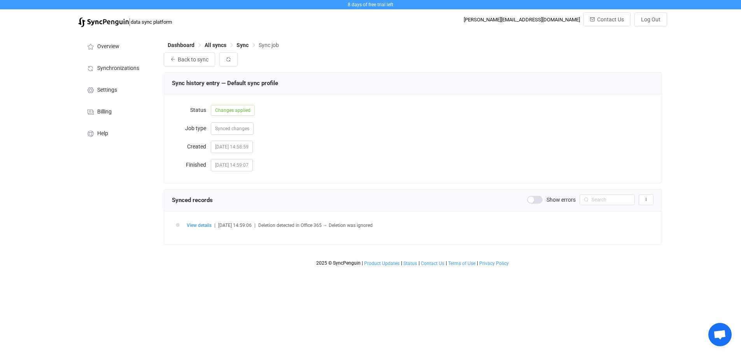
click at [531, 200] on span at bounding box center [535, 200] width 16 height 8
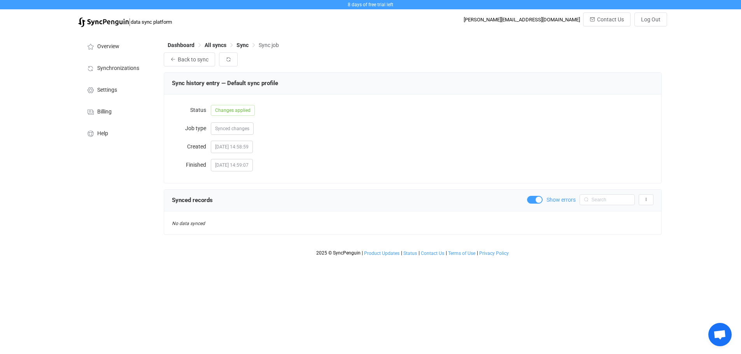
click at [538, 200] on span at bounding box center [535, 200] width 16 height 8
